Goal: Transaction & Acquisition: Purchase product/service

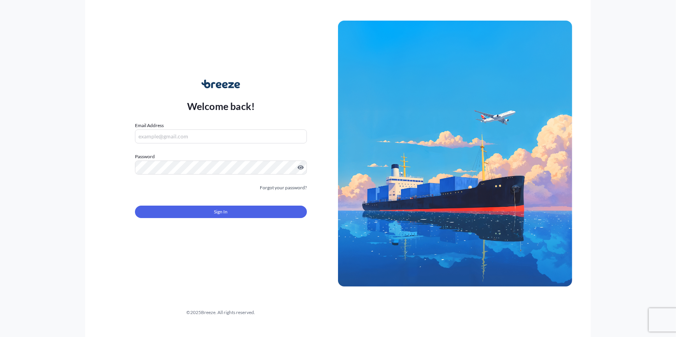
type input "[PERSON_NAME][EMAIL_ADDRESS][PERSON_NAME][DOMAIN_NAME]"
click at [234, 211] on button "Sign In" at bounding box center [221, 212] width 172 height 12
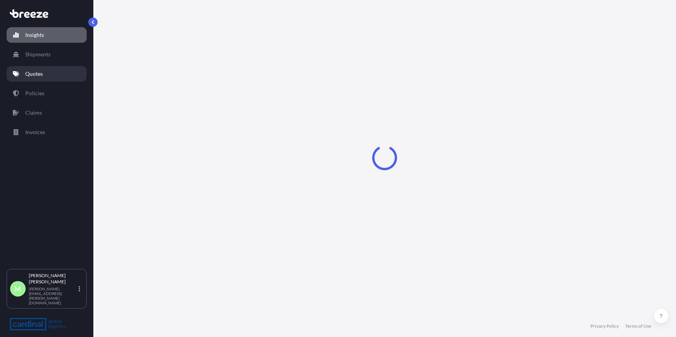
click at [47, 74] on link "Quotes" at bounding box center [47, 74] width 80 height 16
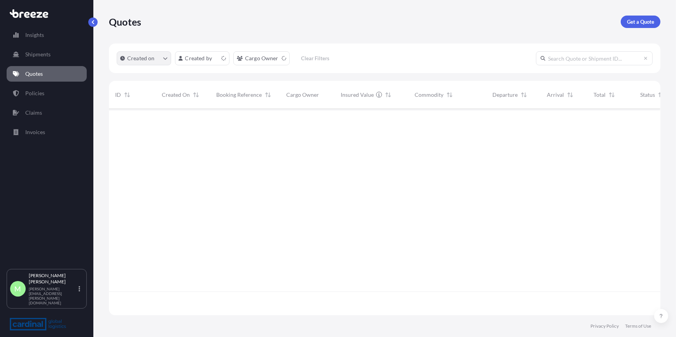
scroll to position [205, 546]
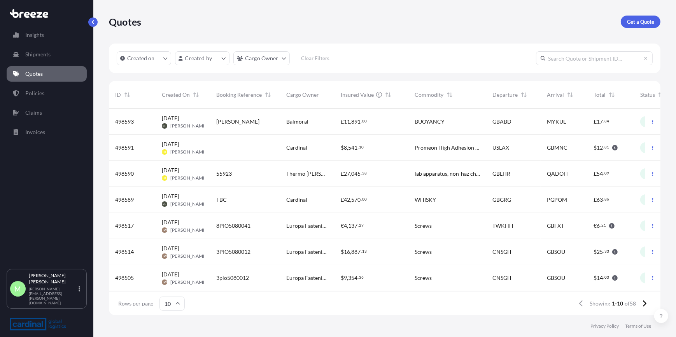
click at [585, 60] on input "text" at bounding box center [594, 58] width 117 height 14
click at [580, 58] on input "text" at bounding box center [594, 58] width 117 height 14
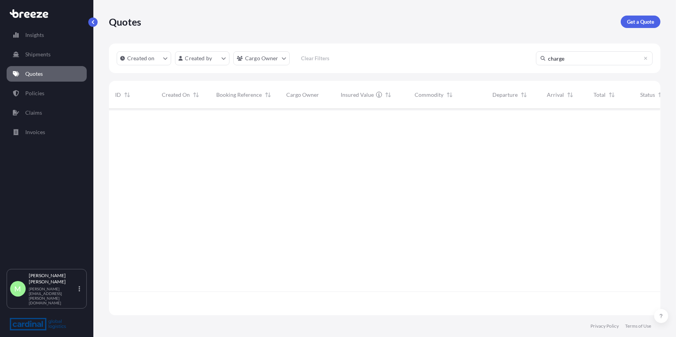
scroll to position [229, 546]
type input "c"
click at [647, 23] on p "Get a Quote" at bounding box center [640, 22] width 27 height 8
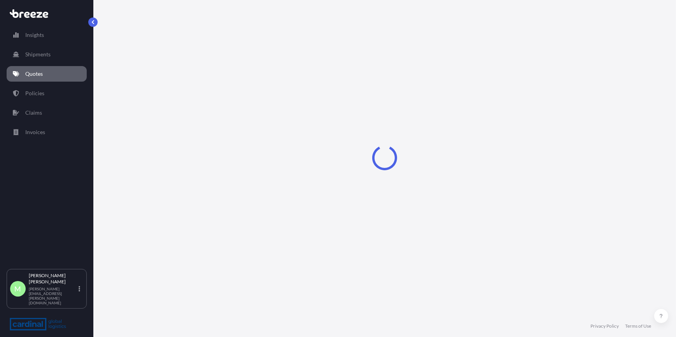
select select "Sea"
select select "1"
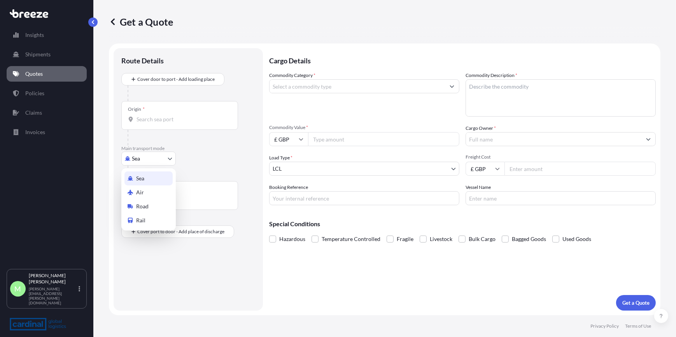
click at [150, 160] on body "Insights Shipments Quotes Policies Claims Invoices M [PERSON_NAME] [PERSON_NAME…" at bounding box center [338, 168] width 676 height 337
click at [146, 207] on span "Road" at bounding box center [142, 207] width 12 height 8
select select "Road"
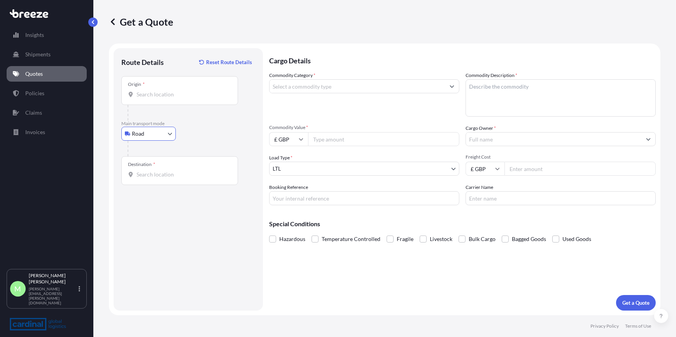
click at [156, 94] on input "Origin *" at bounding box center [183, 95] width 92 height 8
click at [180, 94] on input "Origin * Please select an origin" at bounding box center [183, 95] width 92 height 8
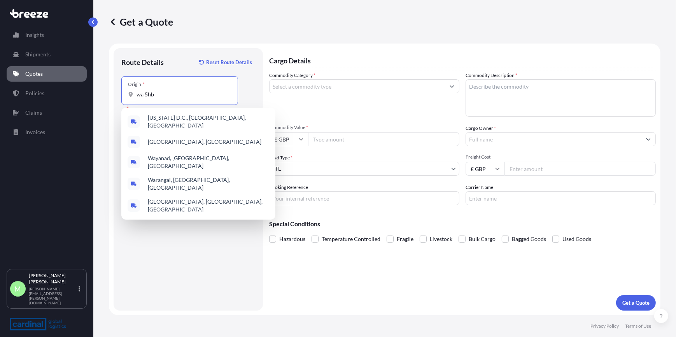
type input "wa 5hb"
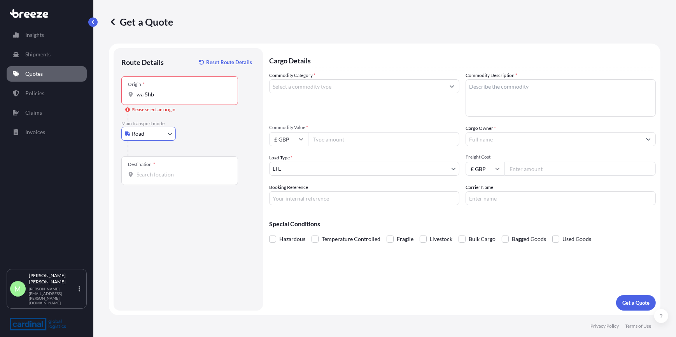
click at [175, 93] on input "wa 5hb" at bounding box center [183, 95] width 92 height 8
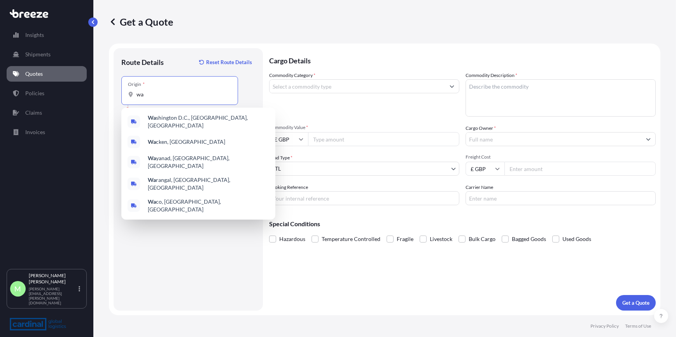
type input "w"
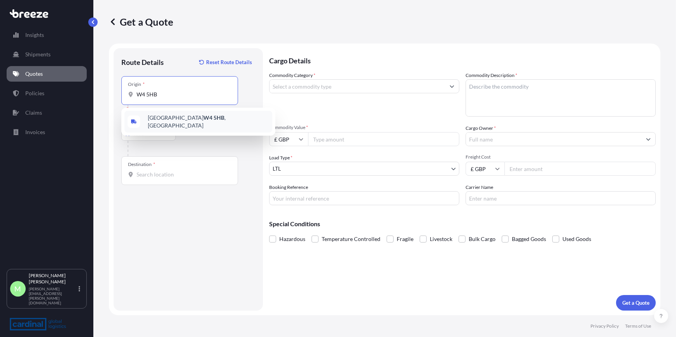
click at [165, 119] on span "[GEOGRAPHIC_DATA] W4 5HB , [GEOGRAPHIC_DATA]" at bounding box center [208, 122] width 121 height 16
type input "[GEOGRAPHIC_DATA] W4 5HB, [GEOGRAPHIC_DATA]"
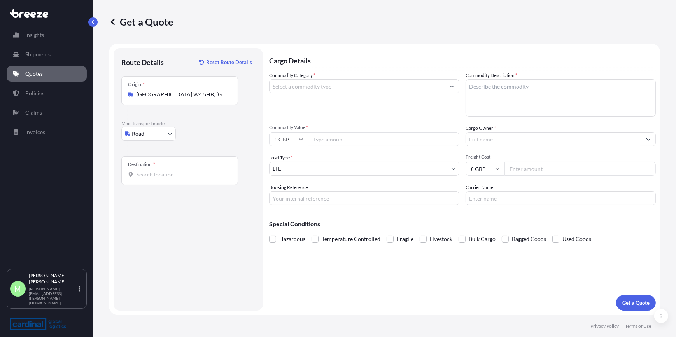
click at [163, 166] on div "Destination *" at bounding box center [179, 170] width 117 height 29
click at [163, 171] on input "Destination *" at bounding box center [183, 175] width 92 height 8
click at [154, 179] on div "Destination *" at bounding box center [179, 170] width 117 height 29
click at [154, 179] on input "Destination *" at bounding box center [183, 175] width 92 height 8
click at [182, 172] on input "Destination * Please select a destination" at bounding box center [183, 175] width 92 height 8
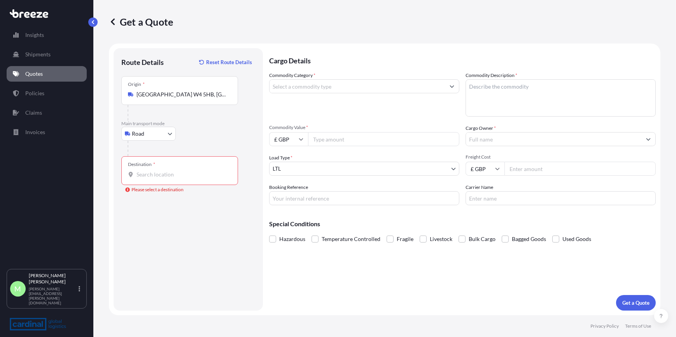
paste input "61476 [PERSON_NAME][GEOGRAPHIC_DATA]"
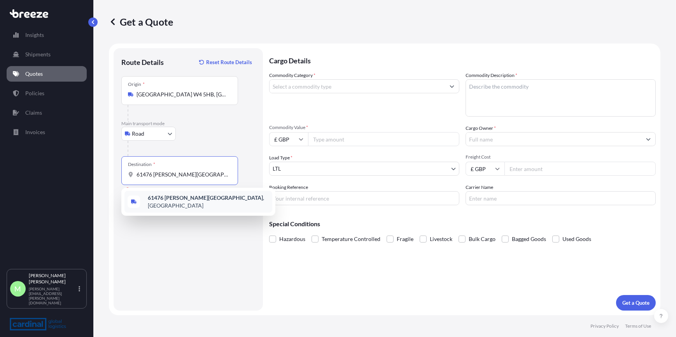
click at [193, 199] on b "61476 [PERSON_NAME][GEOGRAPHIC_DATA]" at bounding box center [205, 198] width 115 height 7
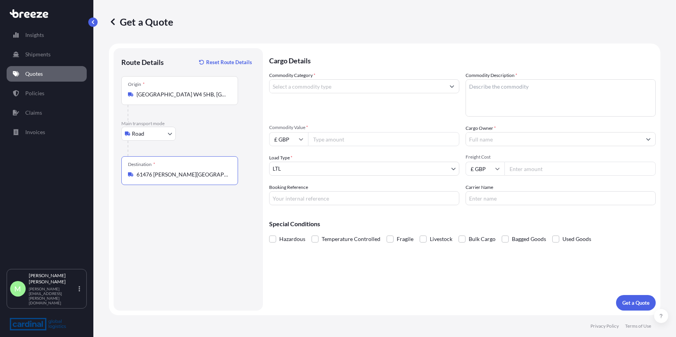
type input "61476 [PERSON_NAME][GEOGRAPHIC_DATA], [GEOGRAPHIC_DATA]"
click at [306, 84] on input "Commodity Category *" at bounding box center [357, 86] width 175 height 14
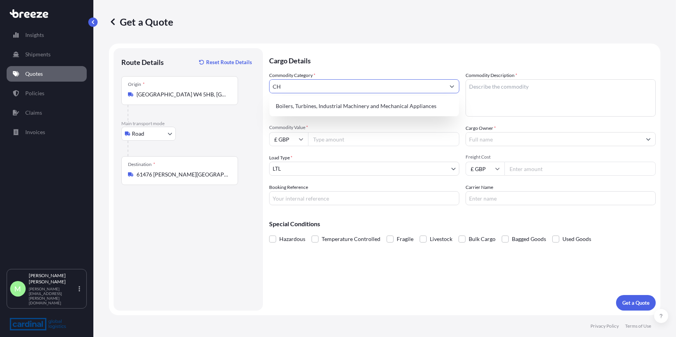
type input "C"
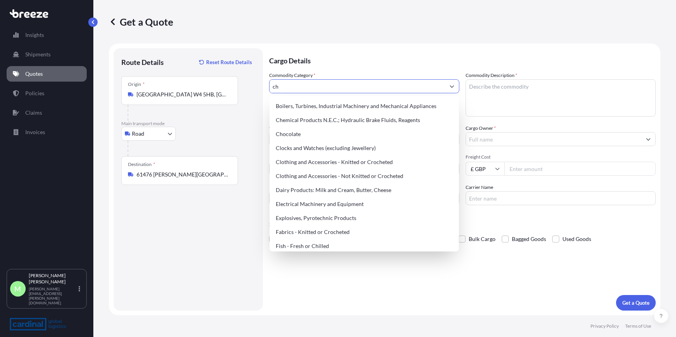
type input "c"
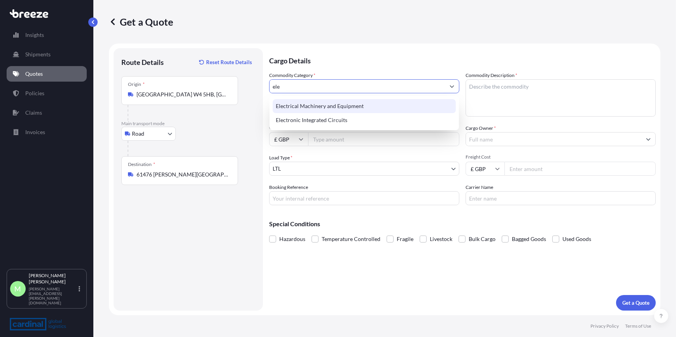
click at [331, 110] on div "Electrical Machinery and Equipment" at bounding box center [364, 106] width 183 height 14
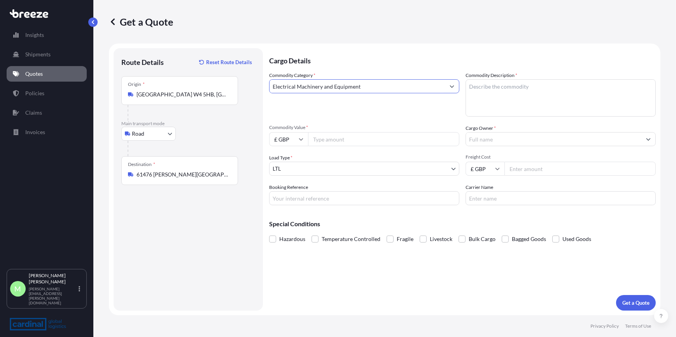
type input "Electrical Machinery and Equipment"
click at [495, 88] on textarea "Commodity Description *" at bounding box center [561, 97] width 190 height 37
type textarea "chargers"
click at [331, 138] on input "Commodity Value *" at bounding box center [383, 139] width 151 height 14
click at [215, 240] on div "Route Details Reset Route Details Place of loading Road Road Rail Origin * [GEO…" at bounding box center [188, 179] width 134 height 247
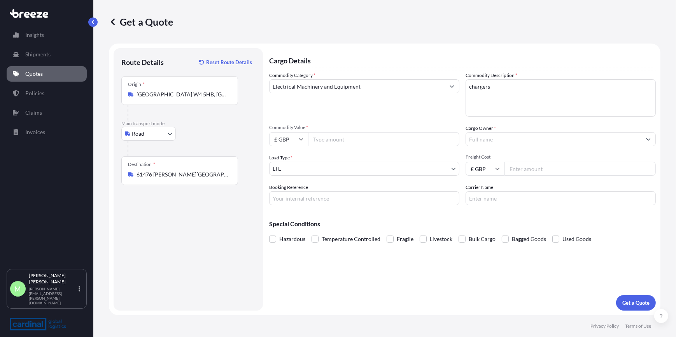
click at [371, 142] on input "Commodity Value *" at bounding box center [383, 139] width 151 height 14
click at [291, 144] on input "£ GBP" at bounding box center [288, 139] width 39 height 14
click at [291, 161] on div "€ EUR" at bounding box center [288, 160] width 33 height 15
type input "€ EUR"
click at [318, 132] on input "Commodity Value *" at bounding box center [383, 139] width 151 height 14
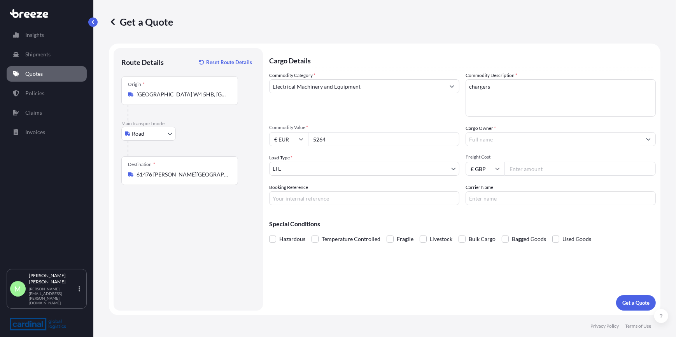
type input "5264"
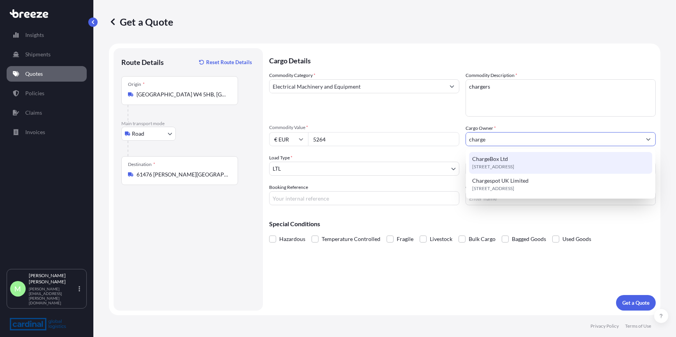
click at [514, 165] on span "[STREET_ADDRESS]" at bounding box center [493, 167] width 42 height 8
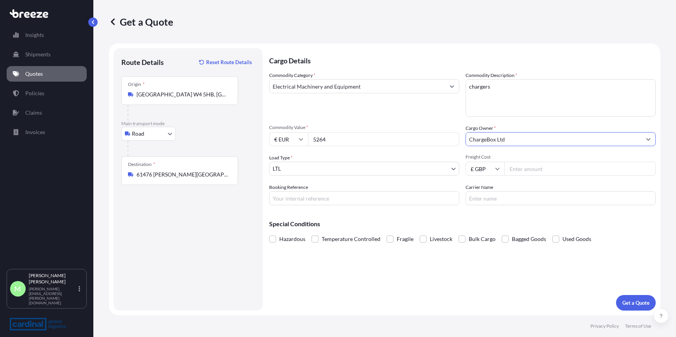
type input "ChargeBox Ltd"
click at [516, 167] on input "Freight Cost" at bounding box center [580, 169] width 151 height 14
type input "800"
click at [626, 300] on p "Get a Quote" at bounding box center [636, 303] width 27 height 8
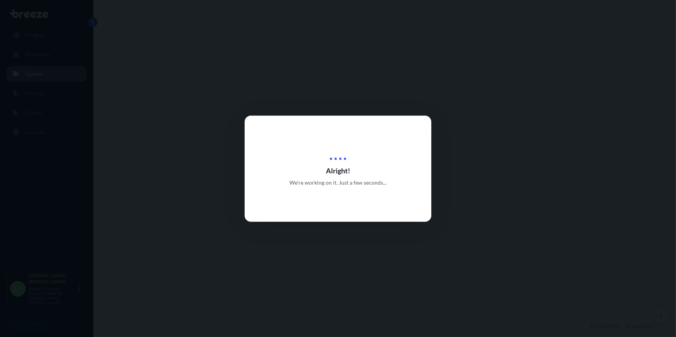
select select "Road"
select select "1"
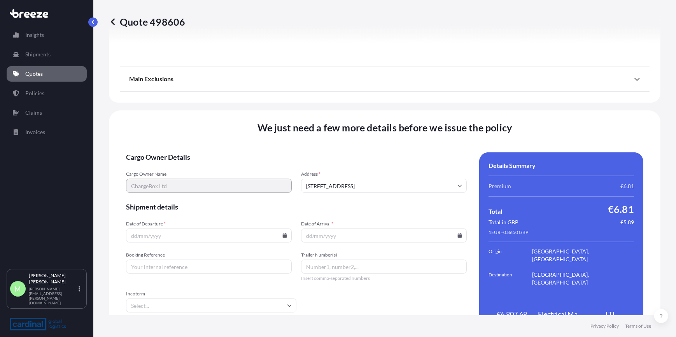
scroll to position [897, 0]
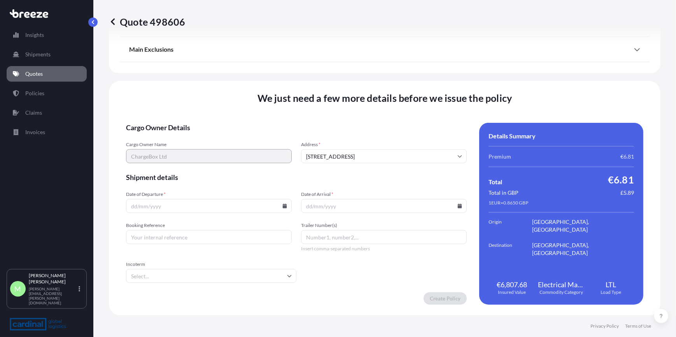
click at [282, 205] on icon at bounding box center [284, 206] width 5 height 5
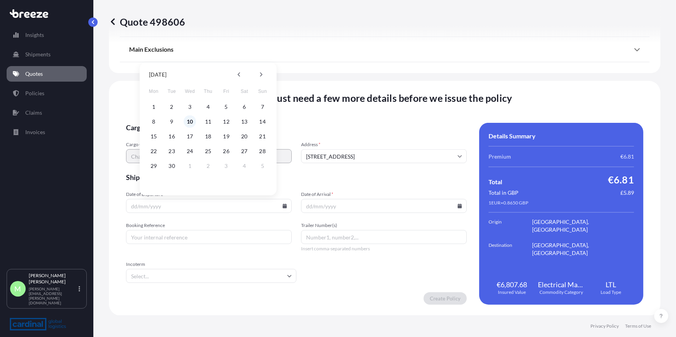
click at [189, 122] on button "10" at bounding box center [190, 122] width 12 height 12
type input "[DATE]"
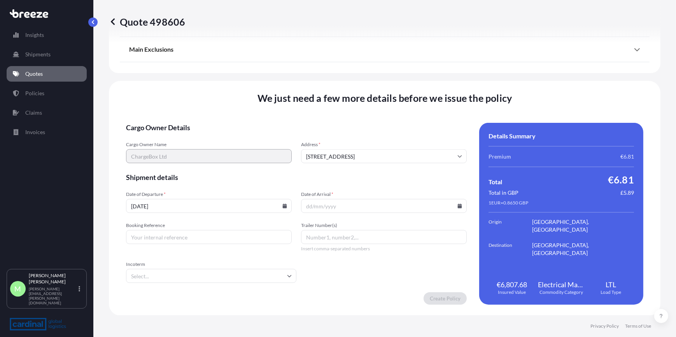
drag, startPoint x: 458, startPoint y: 205, endPoint x: 453, endPoint y: 204, distance: 4.8
click at [458, 205] on icon at bounding box center [460, 206] width 5 height 5
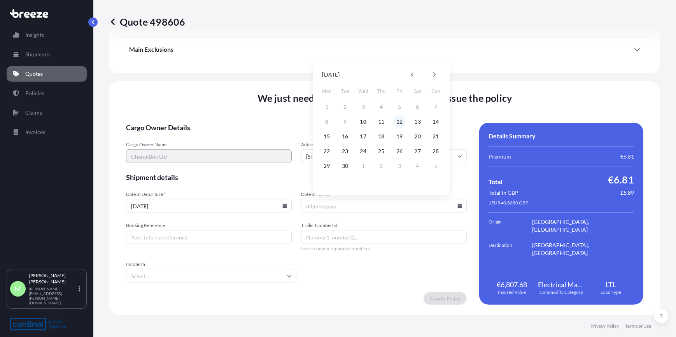
click at [396, 123] on button "12" at bounding box center [399, 122] width 12 height 12
type input "[DATE]"
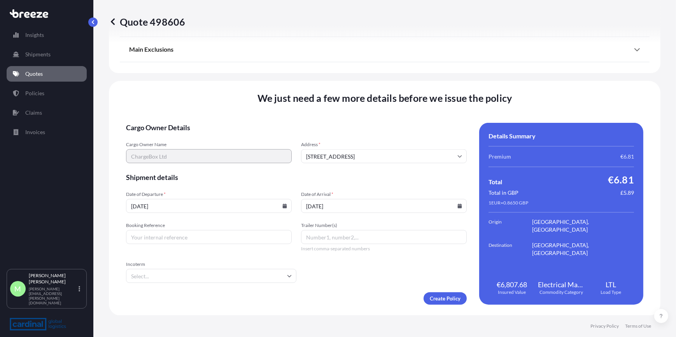
click at [211, 240] on input "Booking Reference" at bounding box center [209, 237] width 166 height 14
type input "2PER5090019"
click at [237, 279] on input "Incoterm" at bounding box center [211, 276] width 170 height 14
click at [160, 230] on li "DDP" at bounding box center [210, 229] width 163 height 15
